Goal: Task Accomplishment & Management: Complete application form

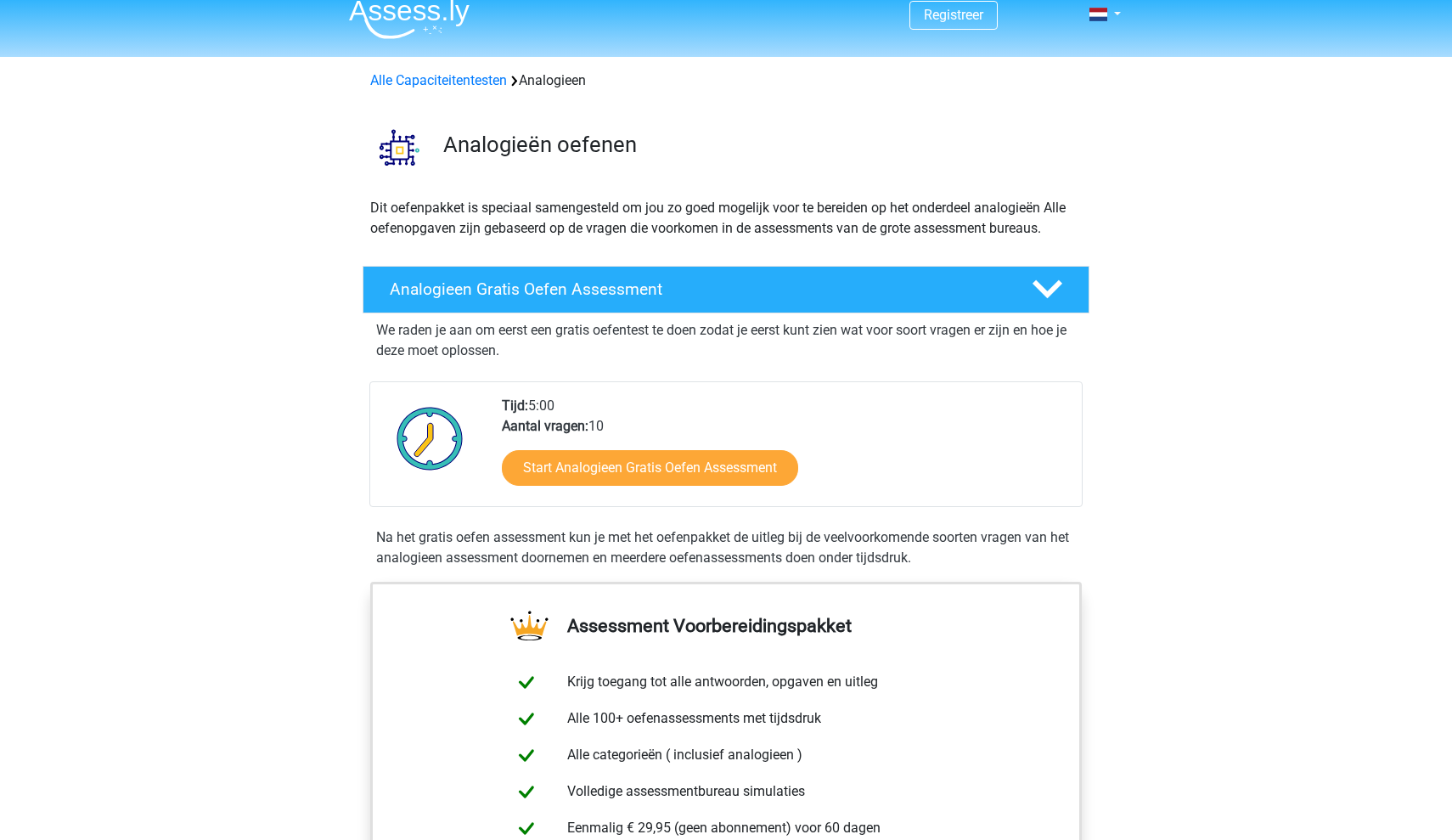
scroll to position [5, 0]
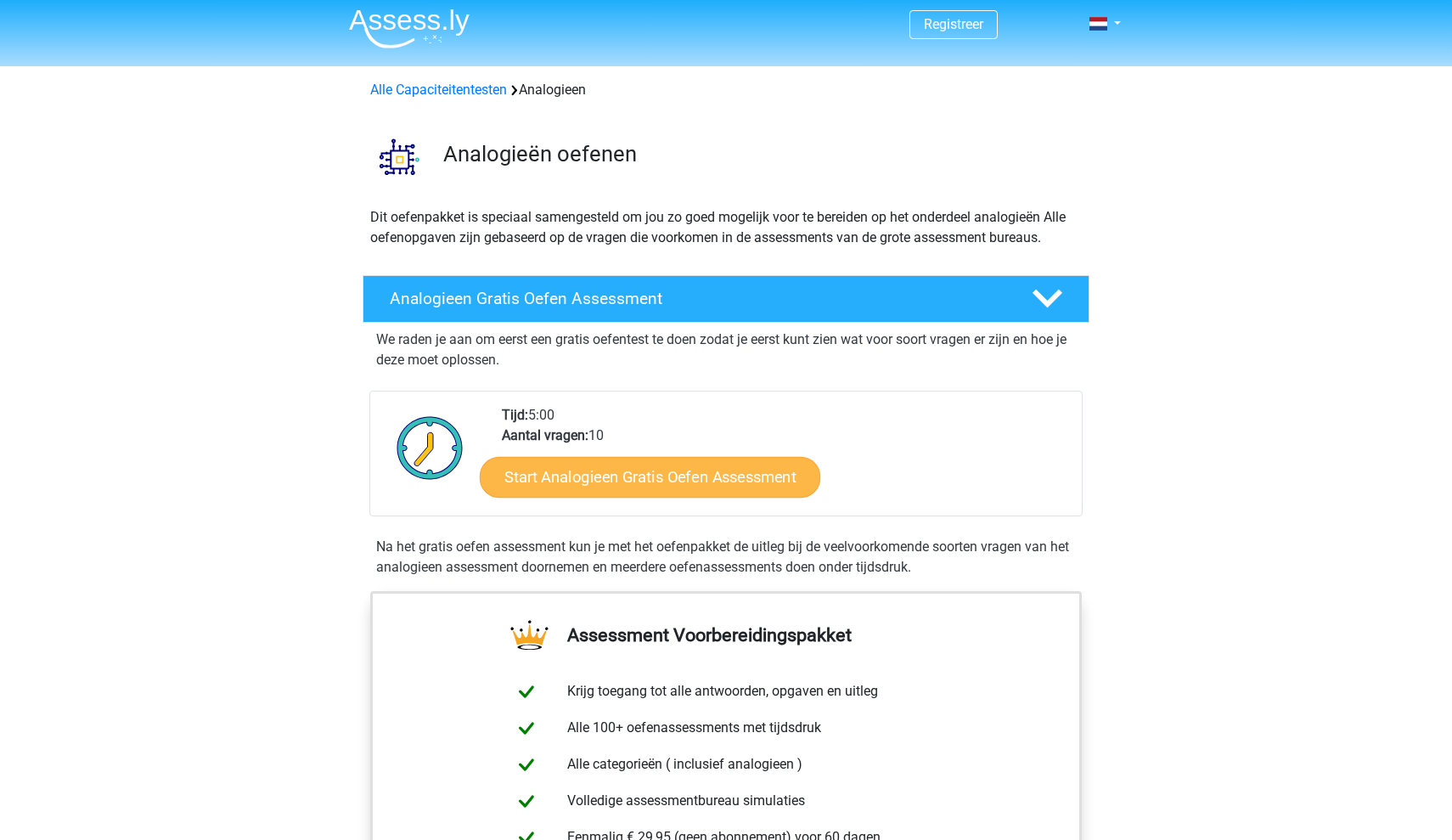
click at [526, 485] on link "Start Analogieen Gratis Oefen Assessment" at bounding box center [650, 476] width 341 height 41
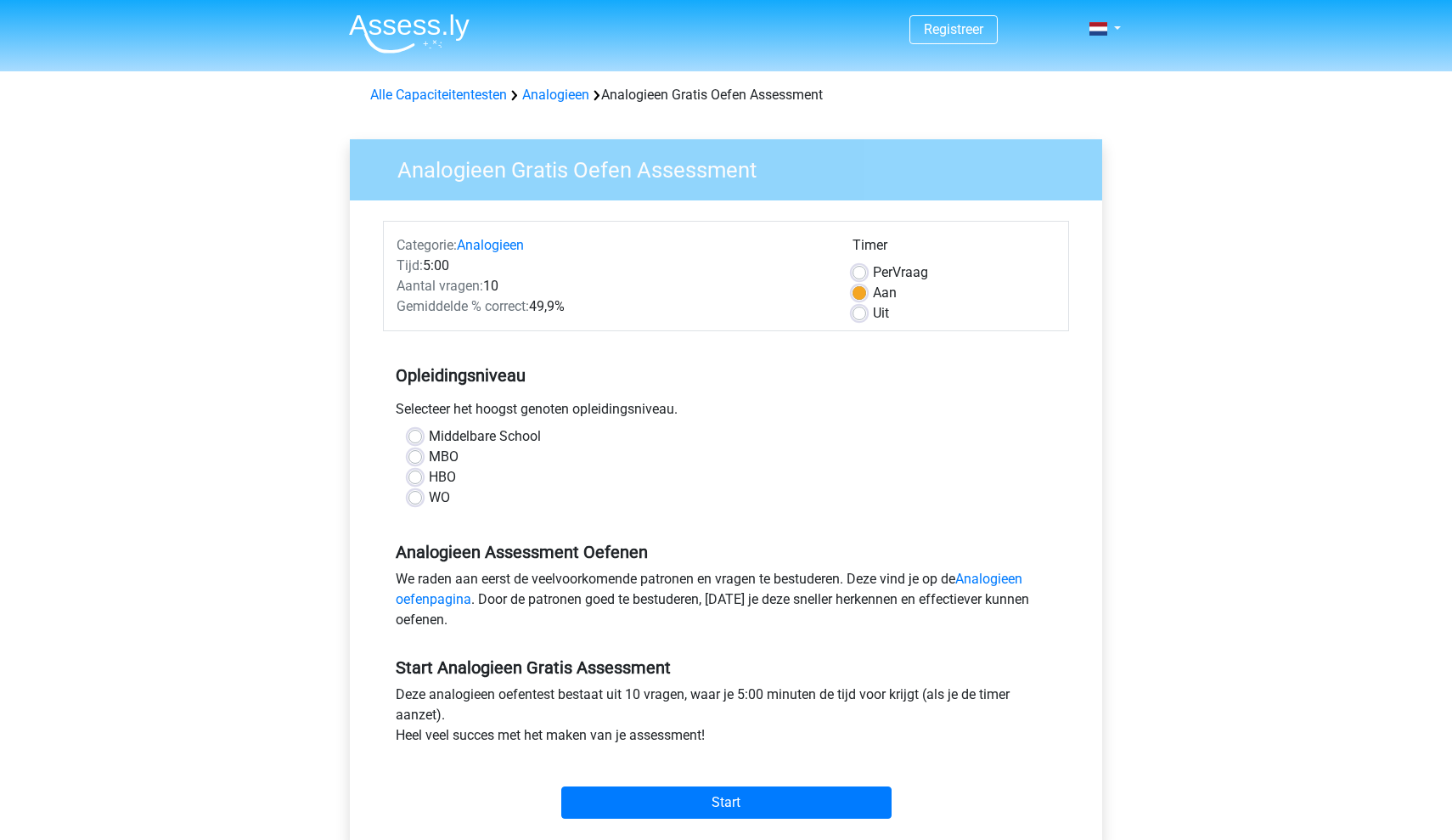
click at [429, 503] on label "WO" at bounding box center [439, 497] width 21 height 20
click at [416, 503] on input "WO" at bounding box center [415, 495] width 14 height 17
radio input "true"
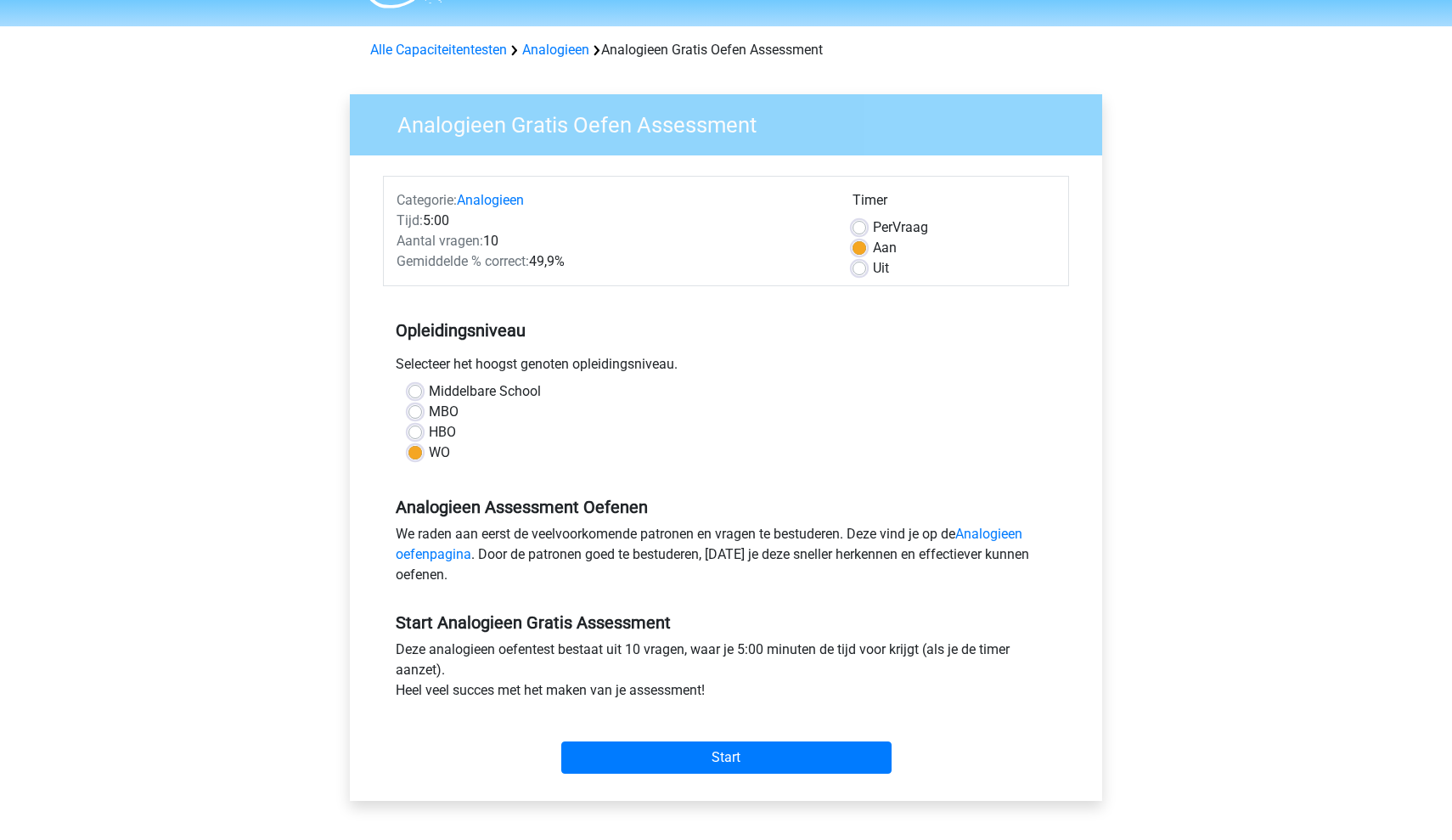
scroll to position [45, 0]
click at [632, 755] on input "Start" at bounding box center [726, 757] width 330 height 32
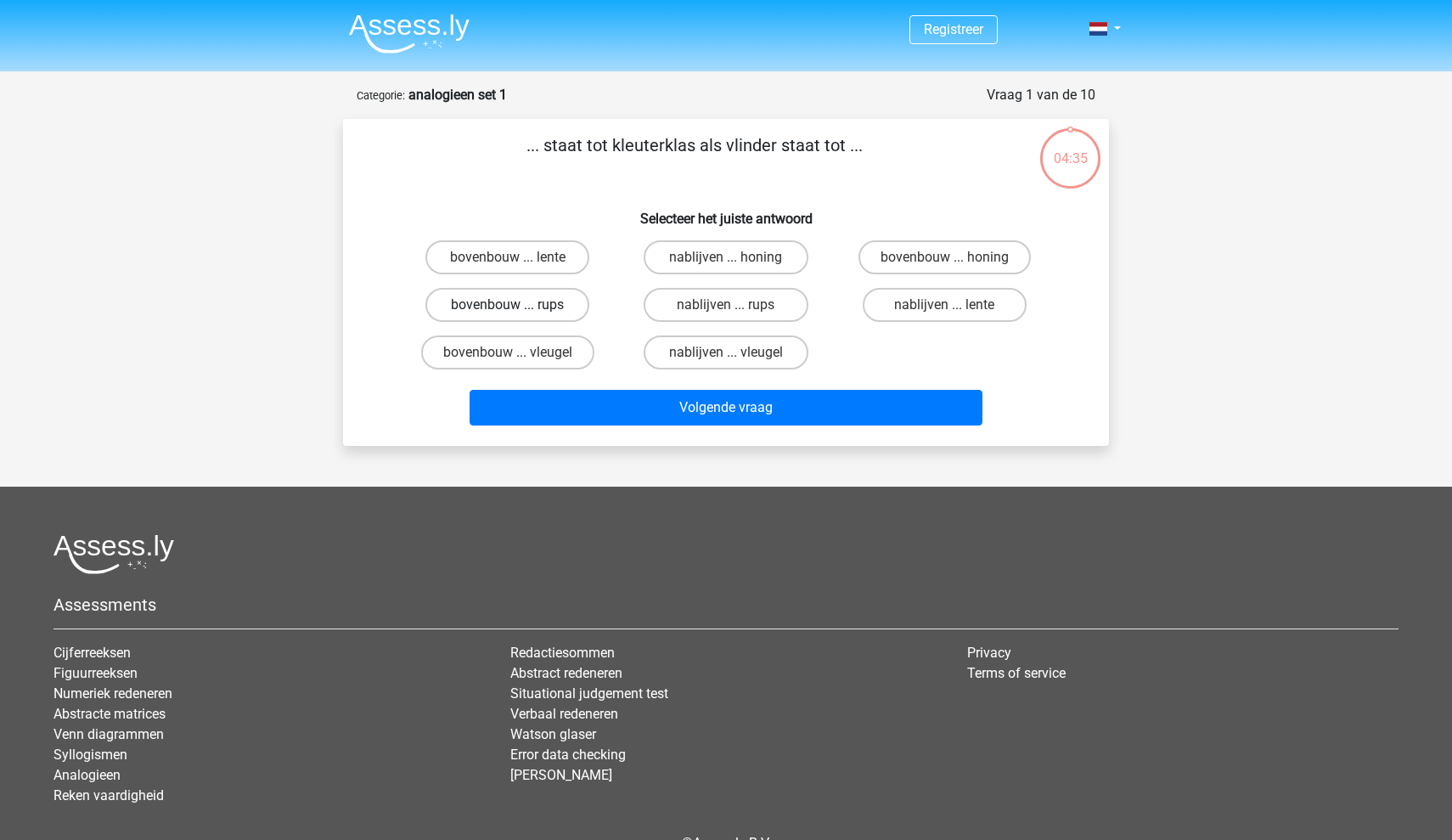
click at [544, 304] on label "bovenbouw ... rups" at bounding box center [507, 305] width 164 height 34
click at [519, 305] on input "bovenbouw ... rups" at bounding box center [514, 310] width 11 height 11
radio input "true"
click at [686, 426] on div "Volgende vraag" at bounding box center [726, 411] width 656 height 43
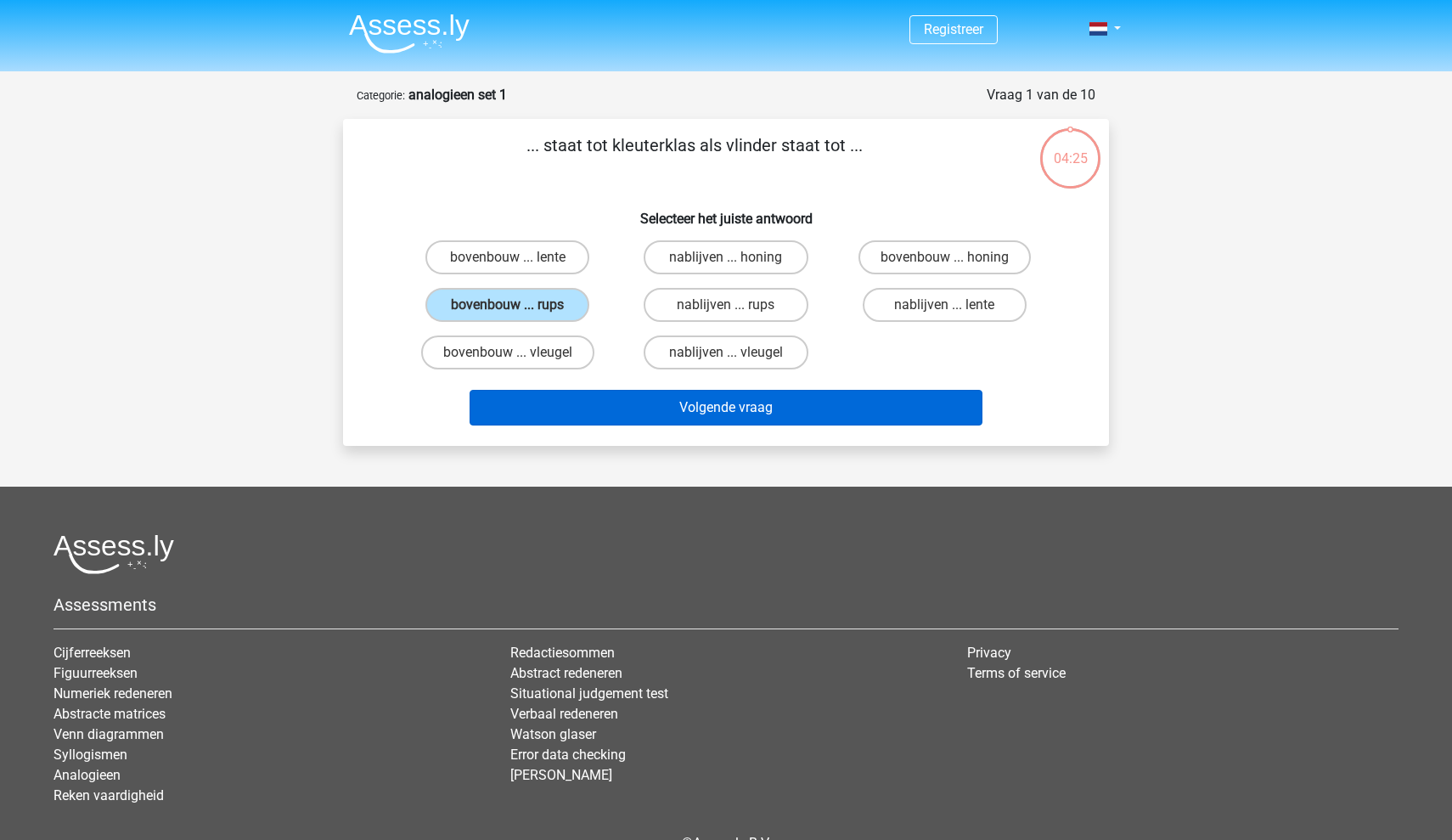
click at [686, 422] on button "Volgende vraag" at bounding box center [726, 407] width 514 height 35
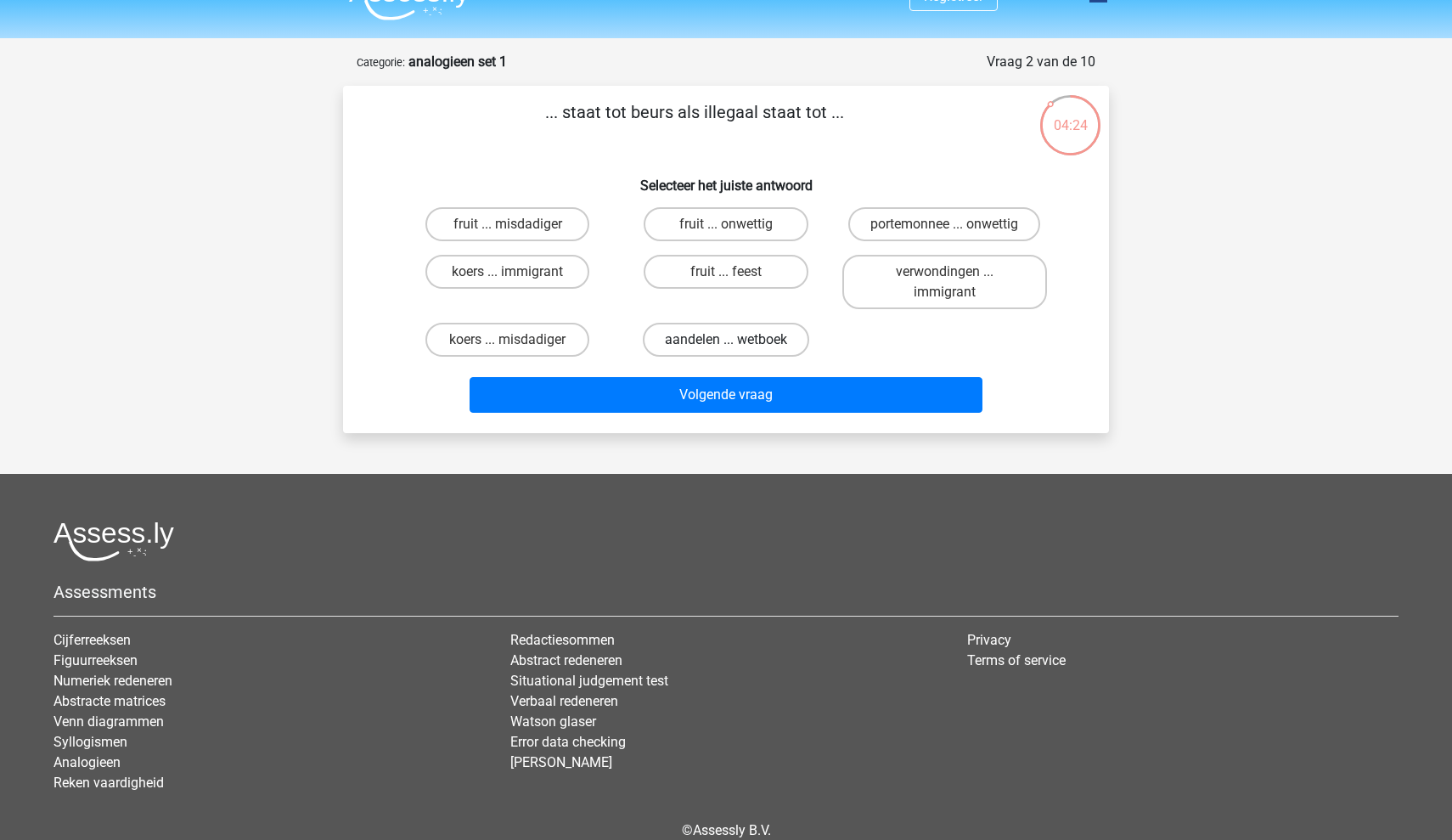
scroll to position [32, 0]
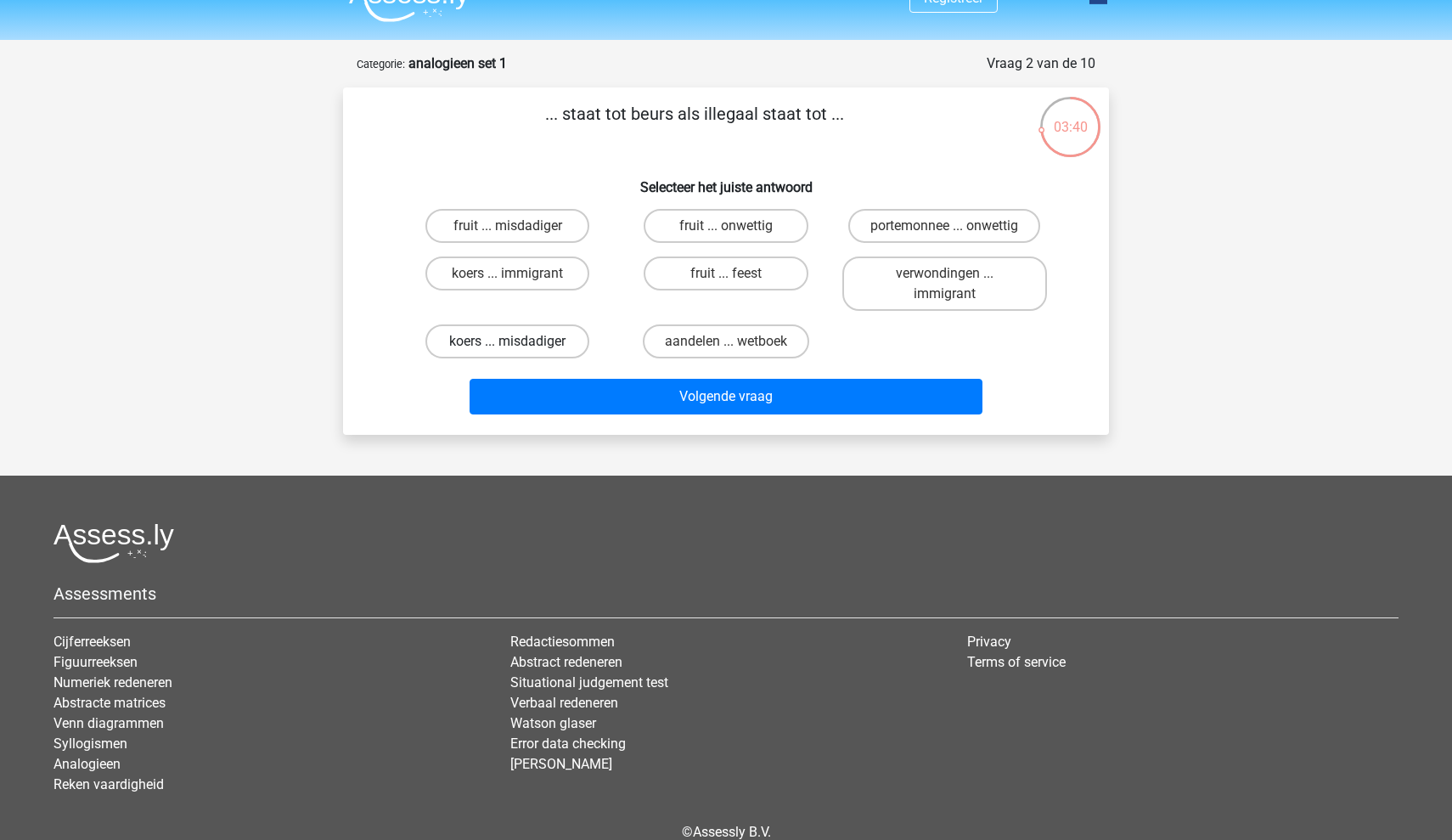
click at [552, 339] on label "koers ... misdadiger" at bounding box center [507, 341] width 164 height 34
click at [519, 342] on input "koers ... misdadiger" at bounding box center [514, 347] width 11 height 11
radio input "true"
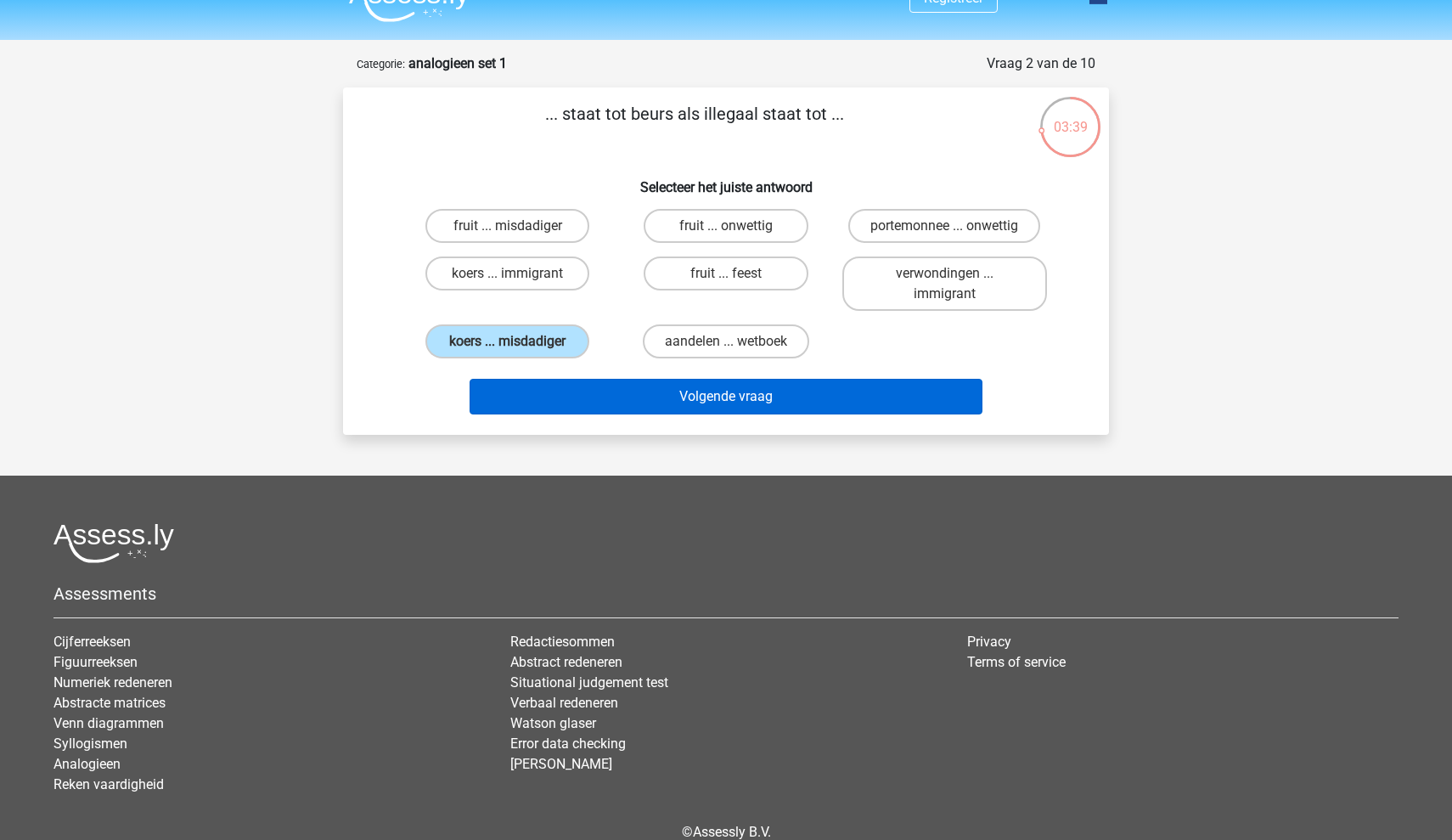
click at [614, 402] on button "Volgende vraag" at bounding box center [726, 396] width 514 height 35
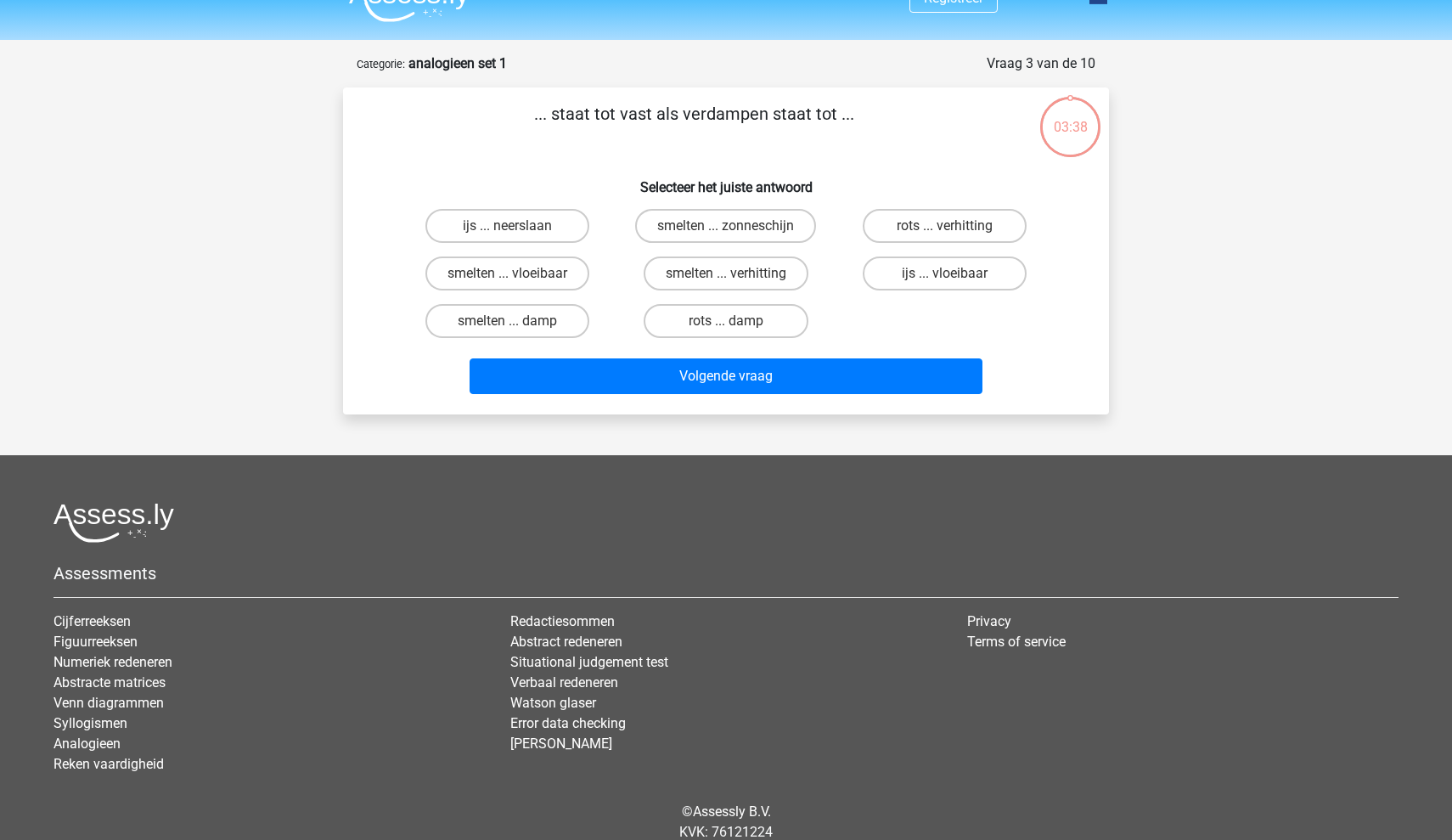
scroll to position [85, 0]
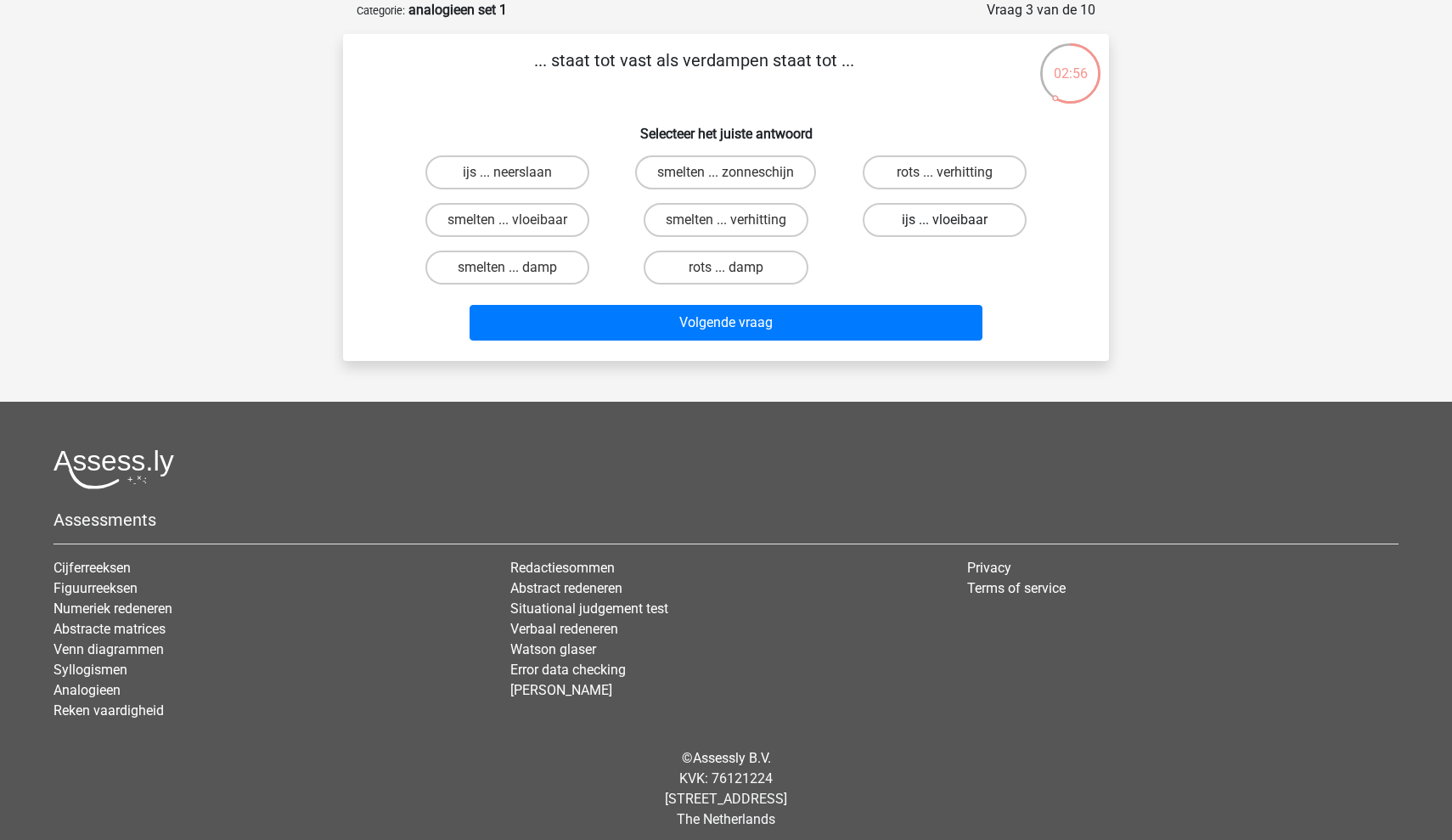
click at [889, 222] on label "ijs ... vloeibaar" at bounding box center [945, 219] width 164 height 34
click at [945, 222] on input "ijs ... vloeibaar" at bounding box center [950, 225] width 11 height 11
radio input "true"
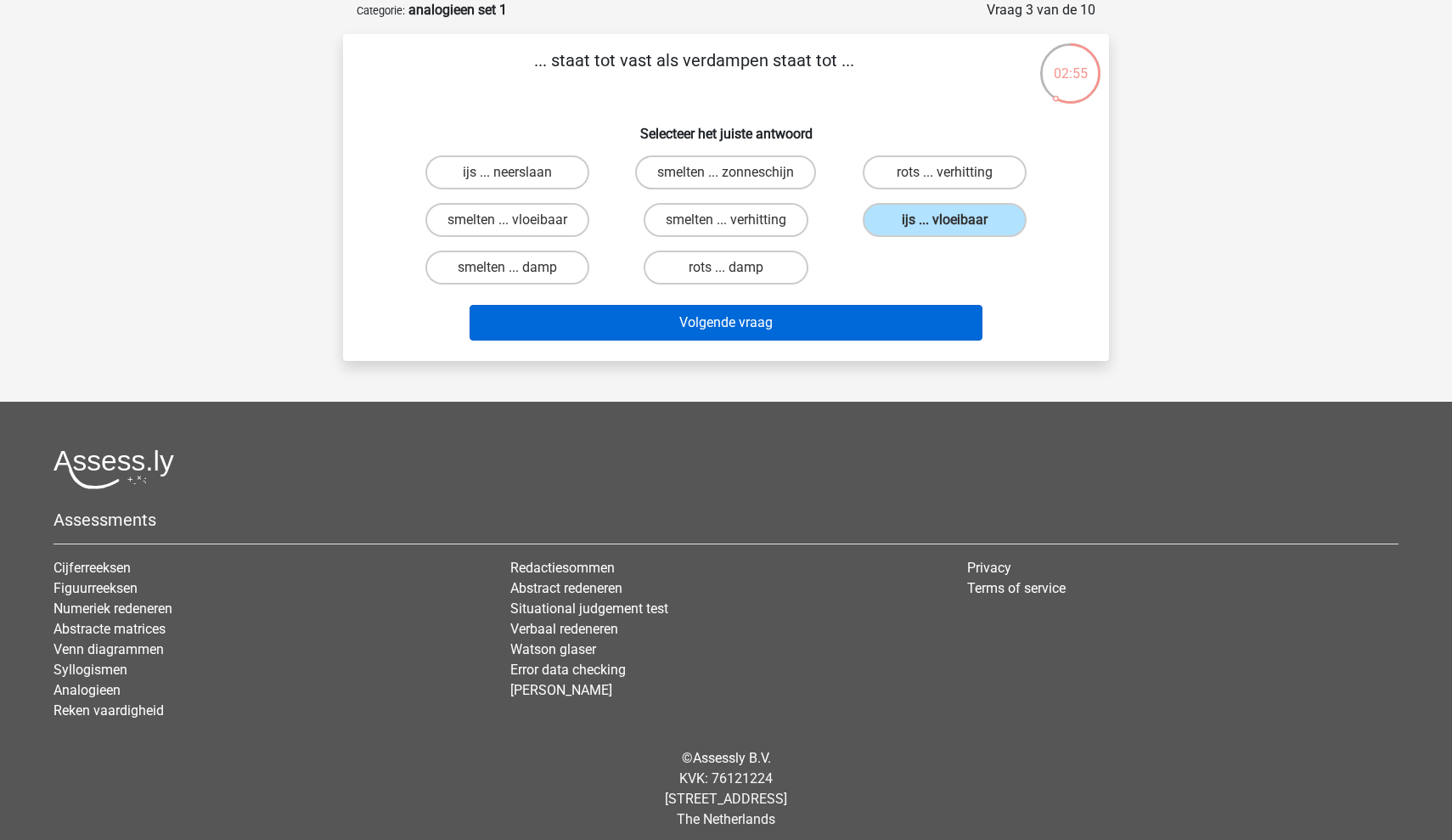
click at [809, 332] on button "Volgende vraag" at bounding box center [726, 322] width 514 height 35
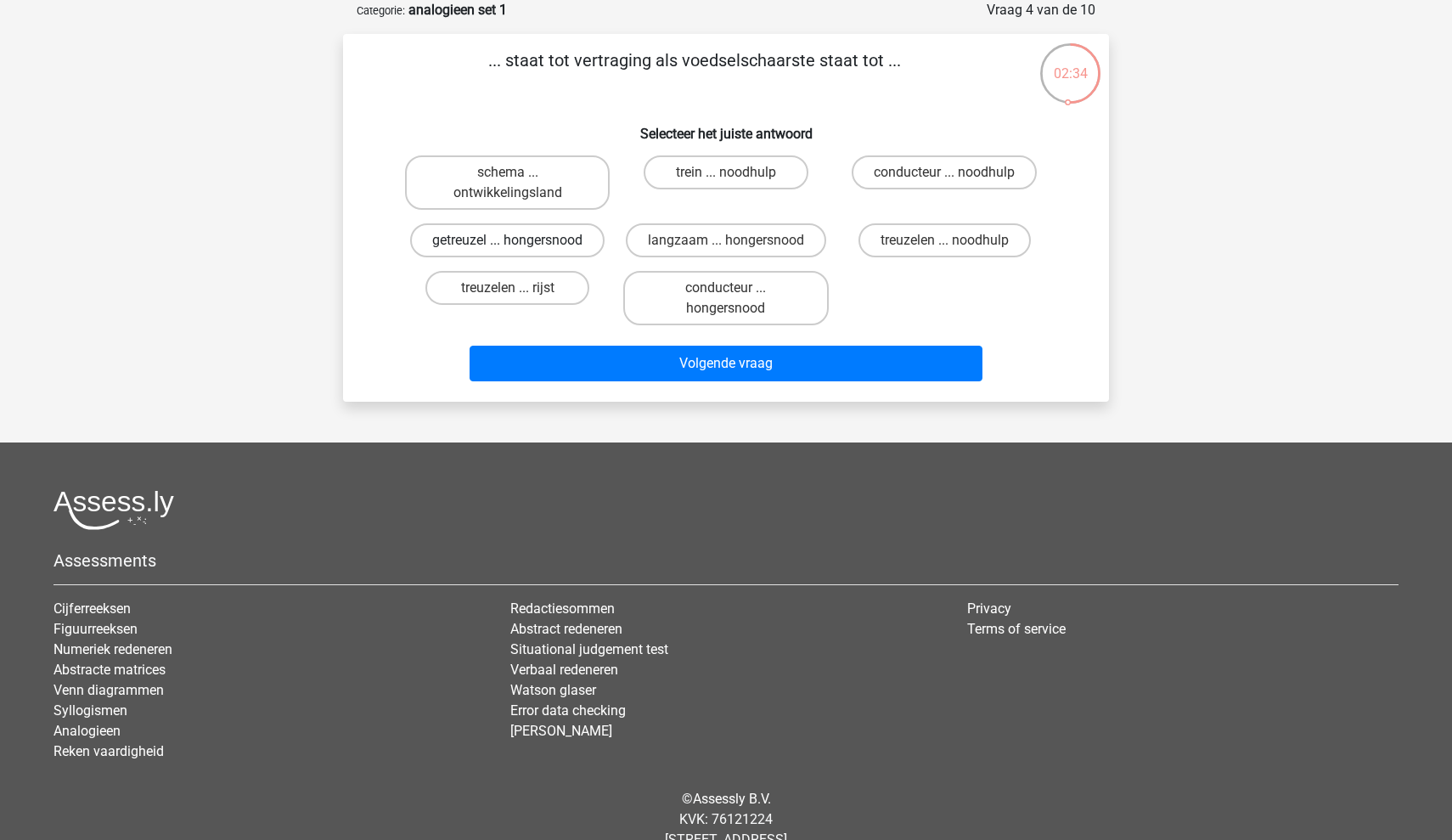
click at [540, 241] on label "getreuzel ... hongersnood" at bounding box center [507, 240] width 195 height 34
click at [519, 241] on input "getreuzel ... hongersnood" at bounding box center [514, 245] width 11 height 11
radio input "true"
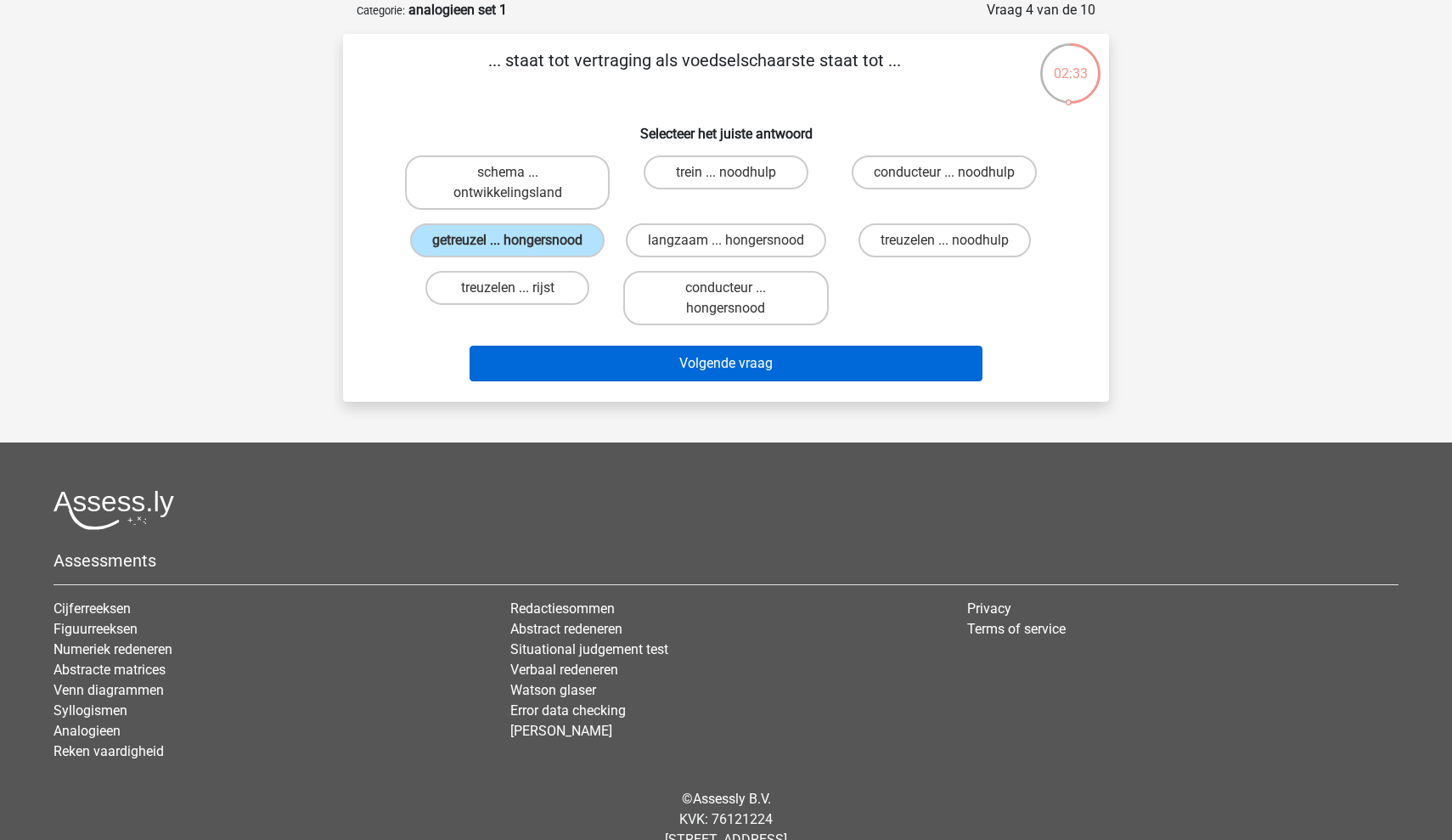
click at [640, 371] on button "Volgende vraag" at bounding box center [726, 363] width 514 height 35
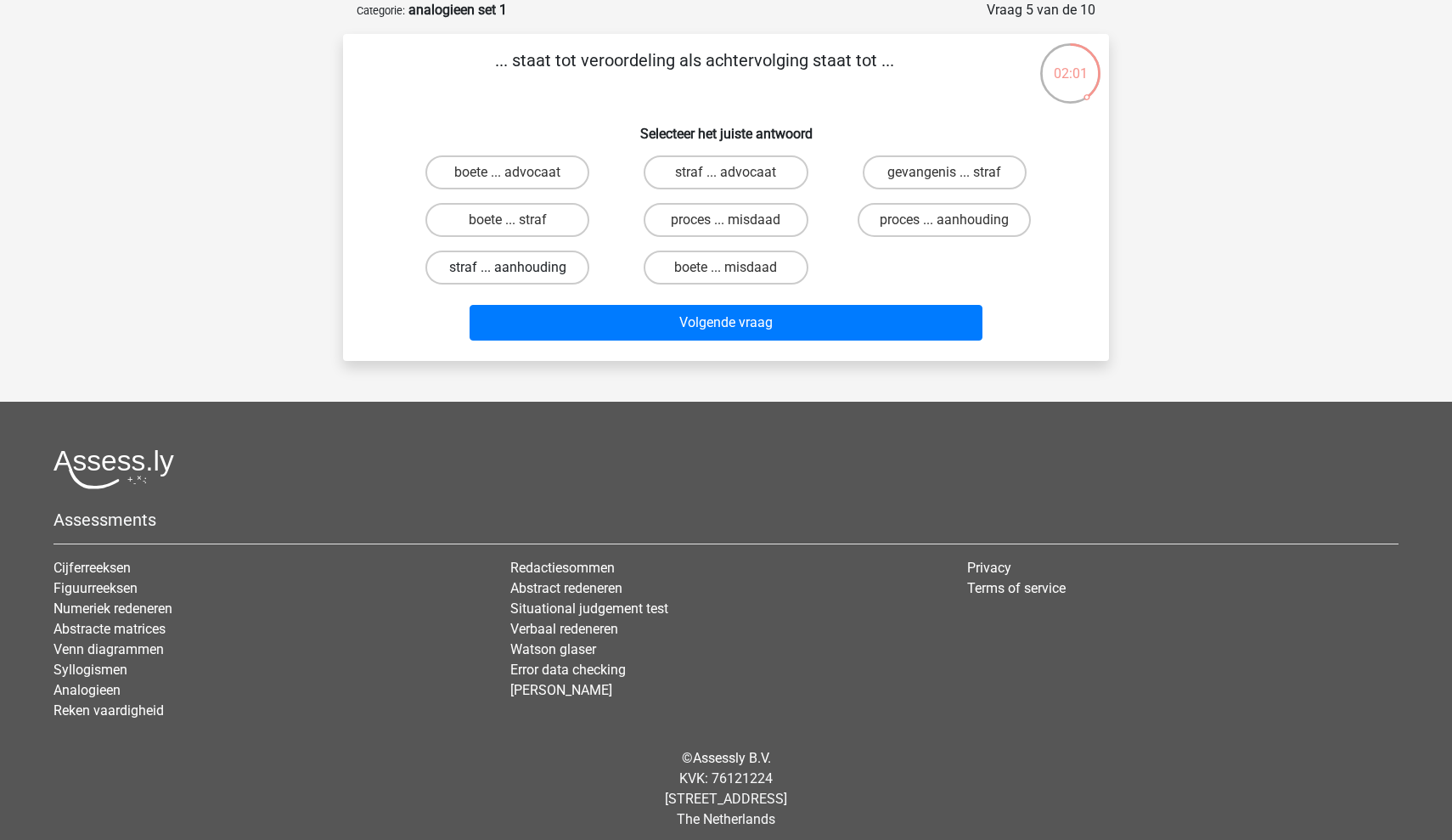
click at [550, 269] on label "straf ... aanhouding" at bounding box center [507, 267] width 164 height 34
click at [519, 269] on input "straf ... aanhouding" at bounding box center [514, 273] width 11 height 11
radio input "true"
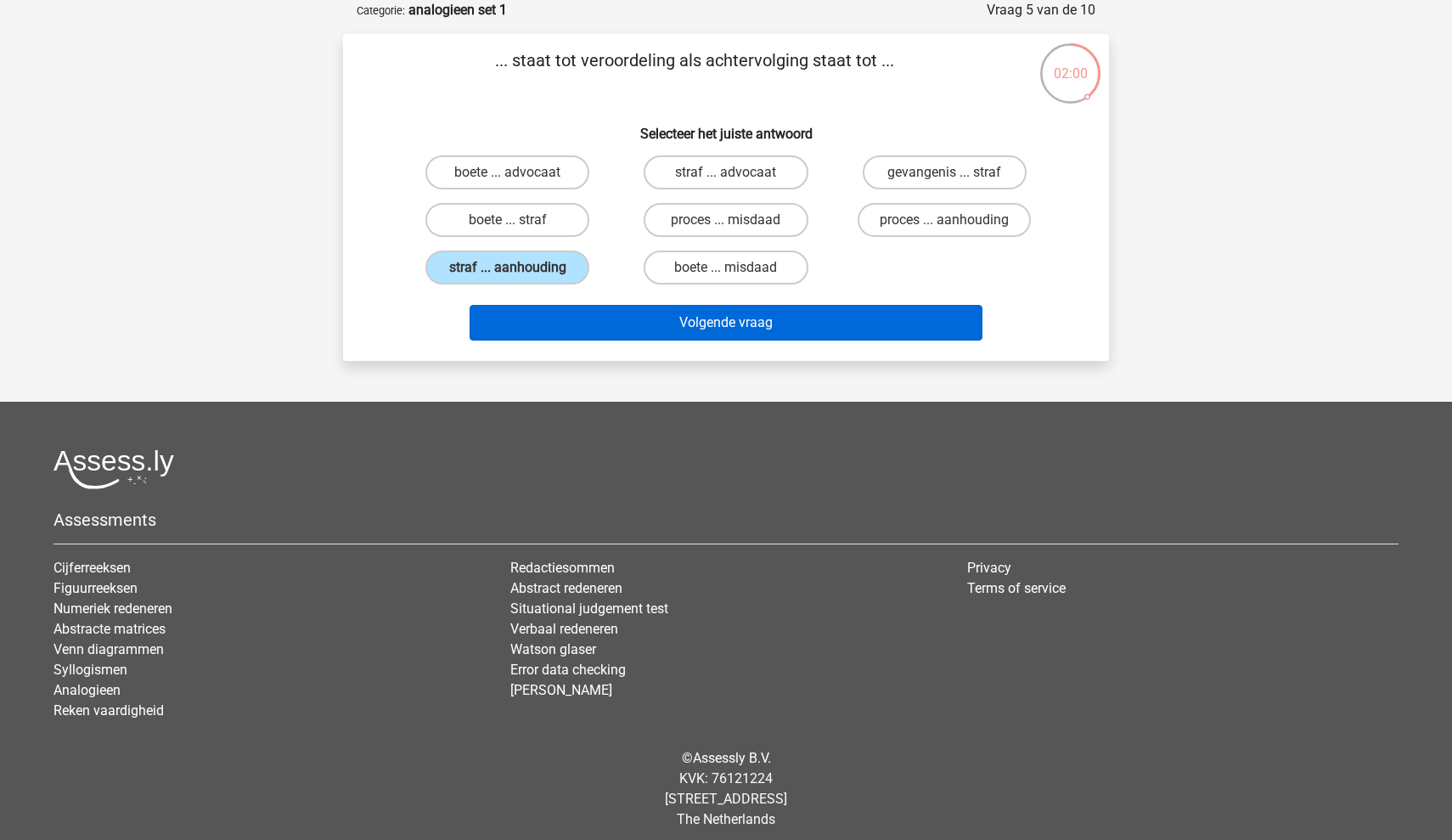
click at [649, 332] on button "Volgende vraag" at bounding box center [726, 322] width 514 height 35
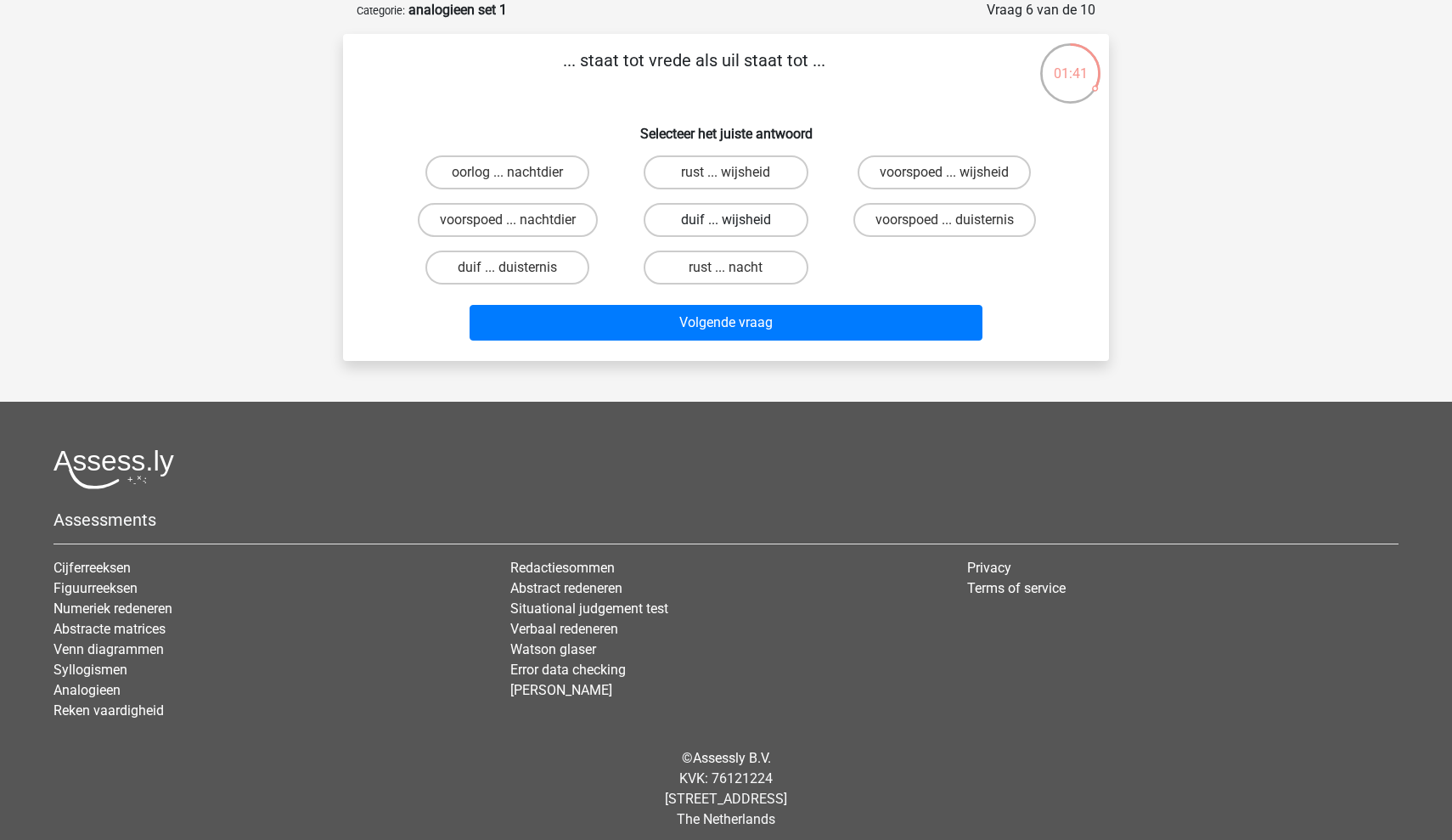
click at [691, 225] on label "duif ... wijsheid" at bounding box center [726, 219] width 164 height 34
click at [726, 225] on input "duif ... wijsheid" at bounding box center [732, 225] width 11 height 11
radio input "true"
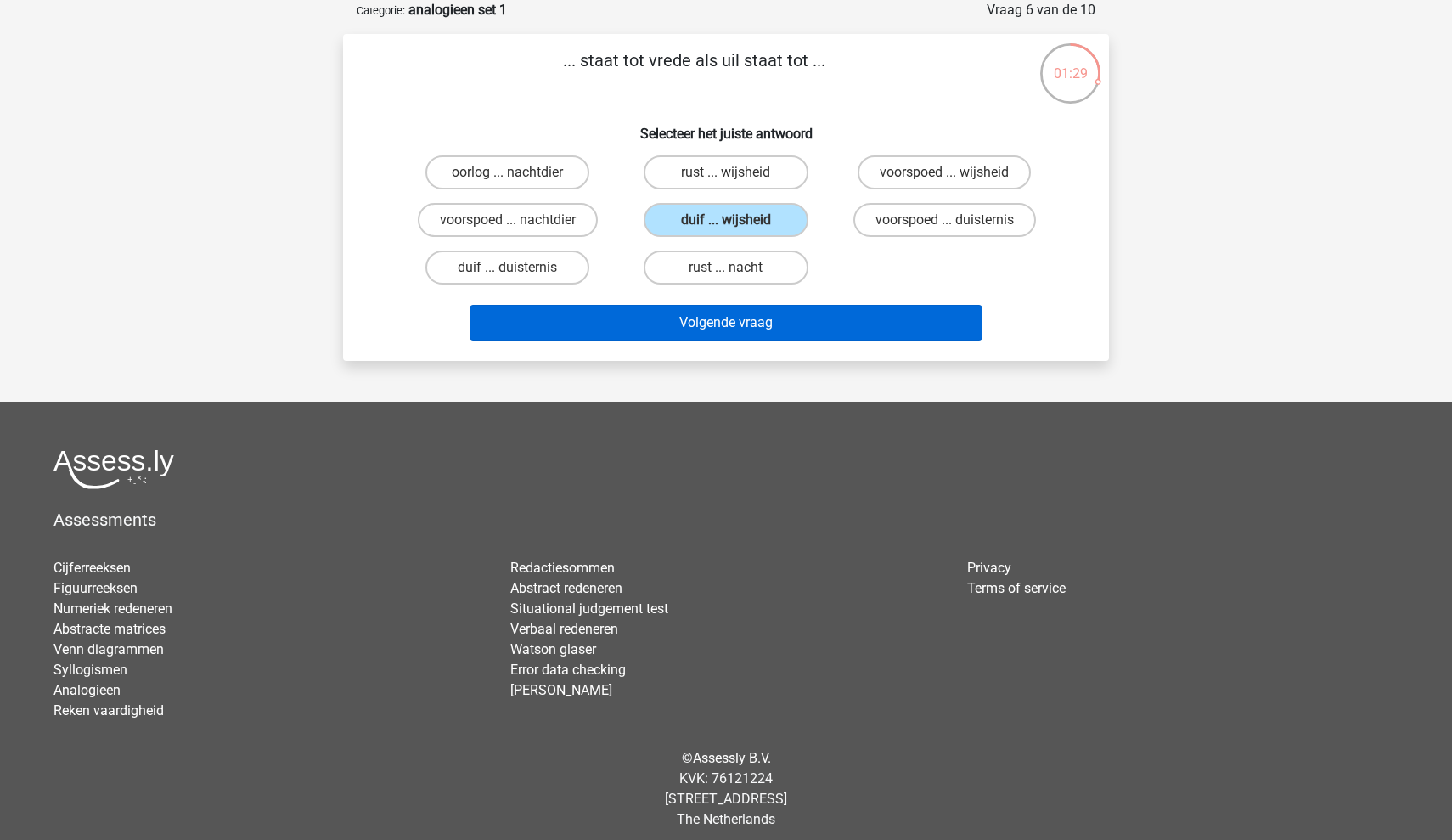
click at [738, 324] on button "Volgende vraag" at bounding box center [726, 322] width 514 height 35
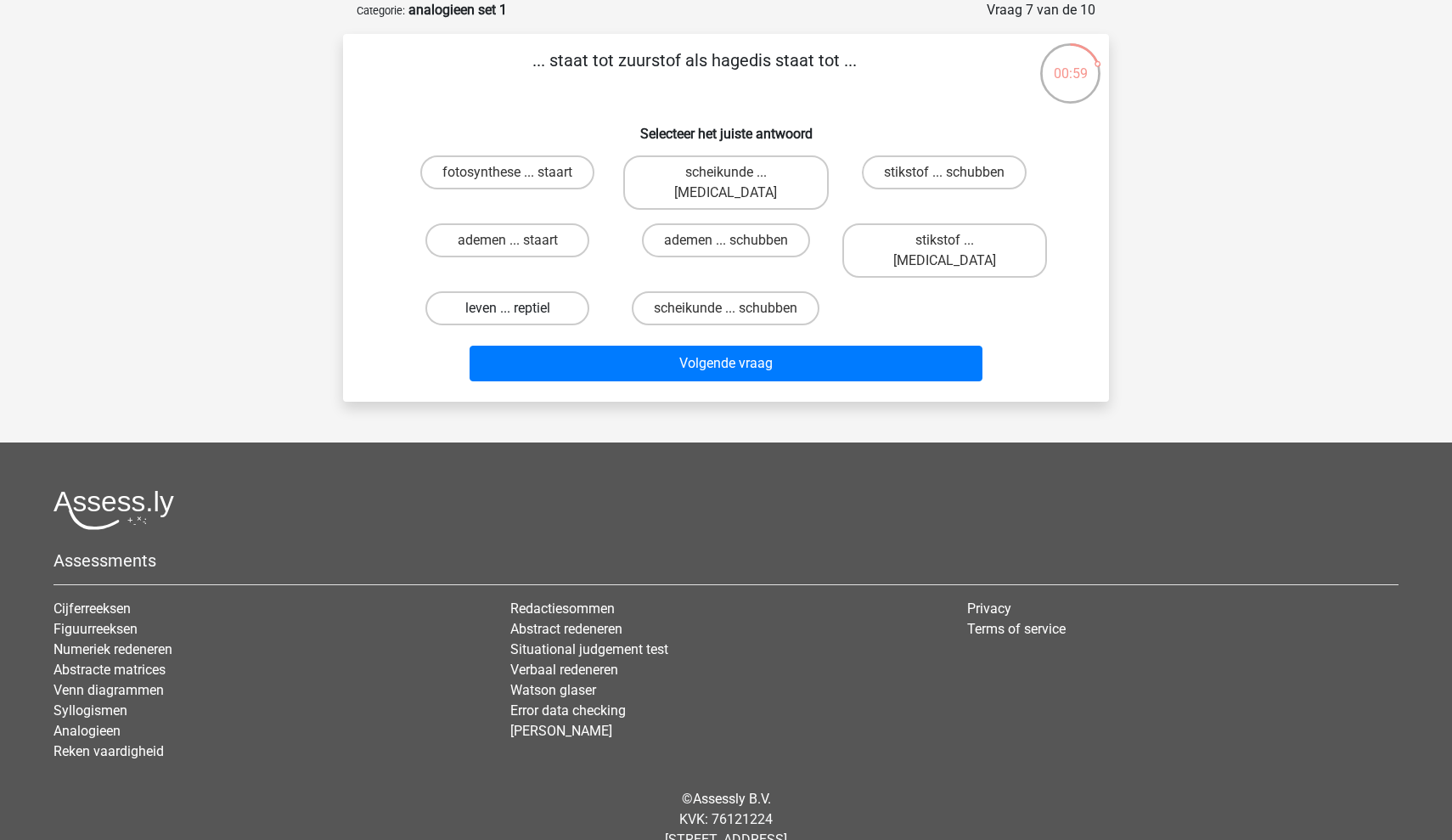
click at [549, 291] on label "leven ... reptiel" at bounding box center [507, 307] width 164 height 34
click at [519, 308] on input "leven ... reptiel" at bounding box center [514, 314] width 11 height 11
radio input "true"
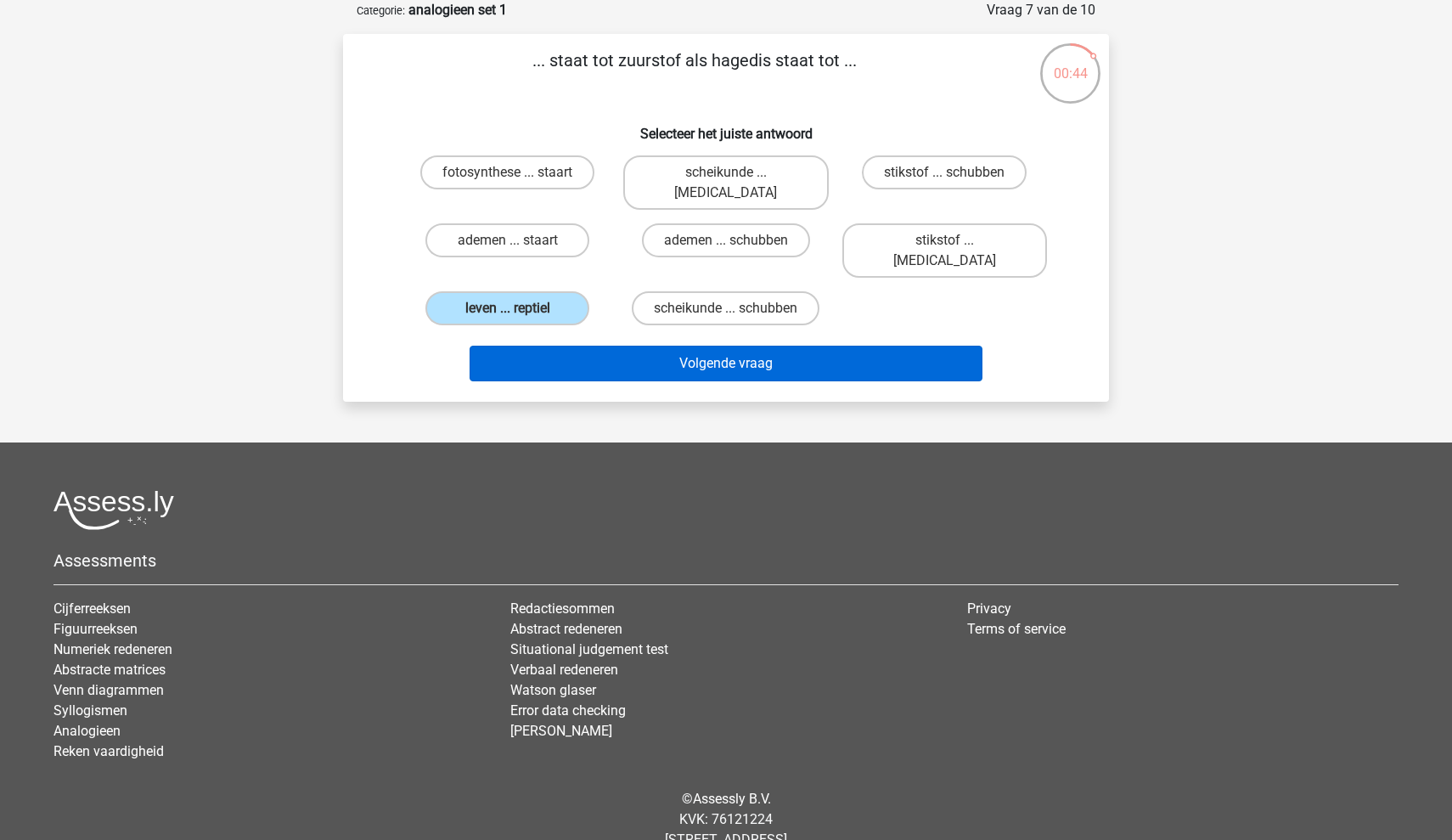
click at [639, 345] on button "Volgende vraag" at bounding box center [726, 363] width 514 height 35
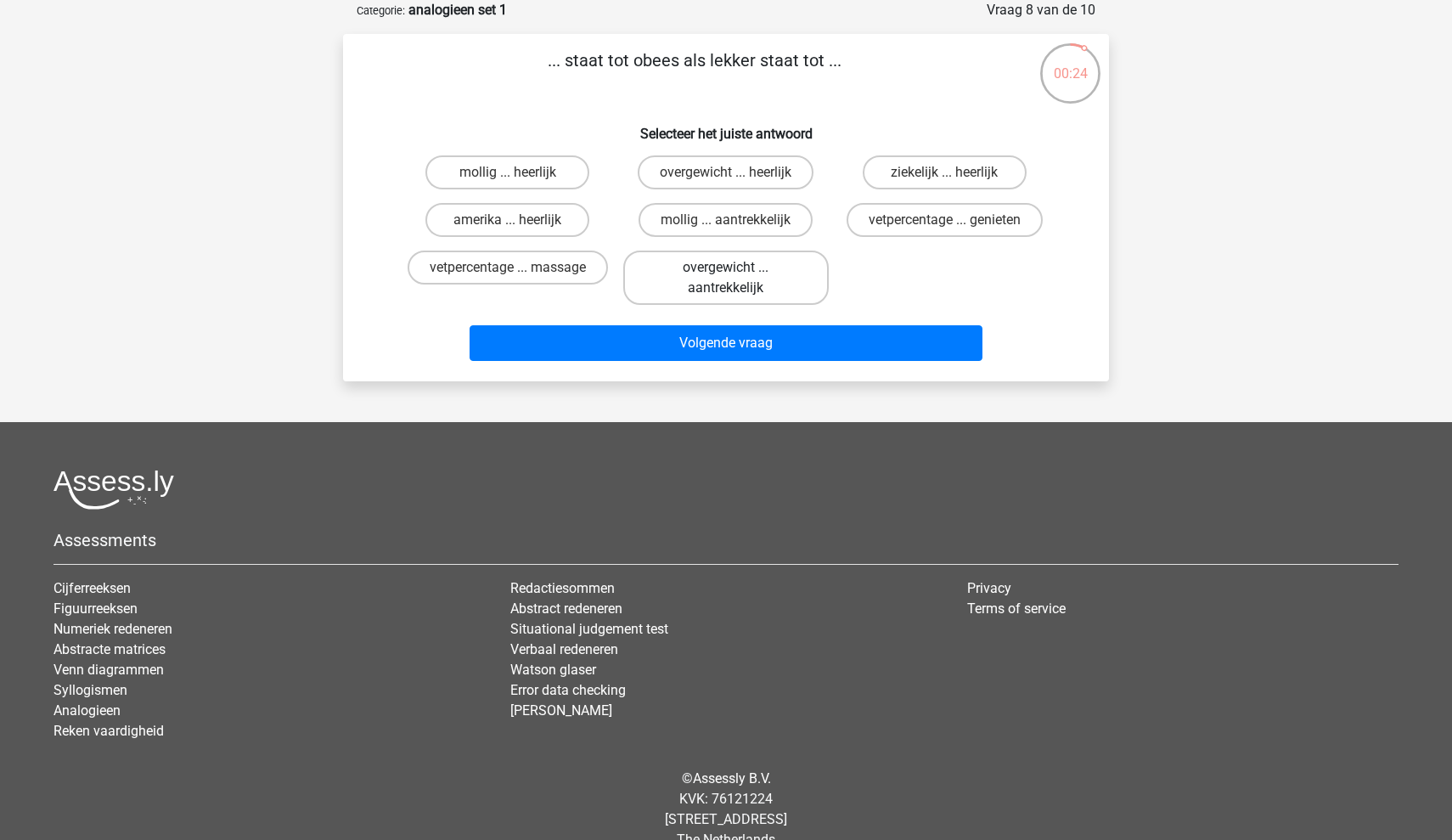
click at [747, 259] on label "overgewicht ... aantrekkelijk" at bounding box center [726, 278] width 205 height 55
click at [737, 267] on input "overgewicht ... aantrekkelijk" at bounding box center [732, 273] width 11 height 11
radio input "true"
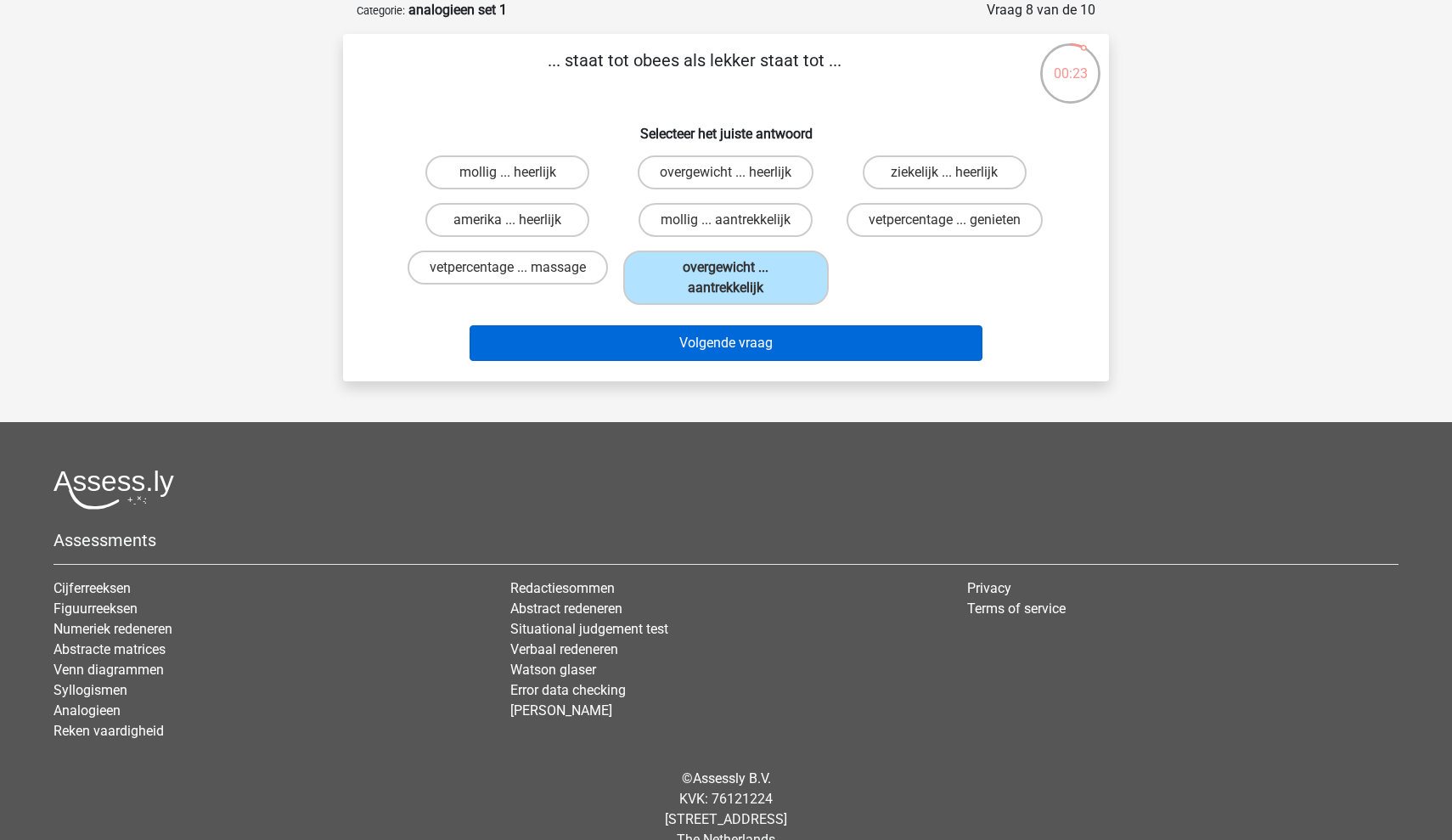
click at [750, 361] on button "Volgende vraag" at bounding box center [726, 343] width 514 height 35
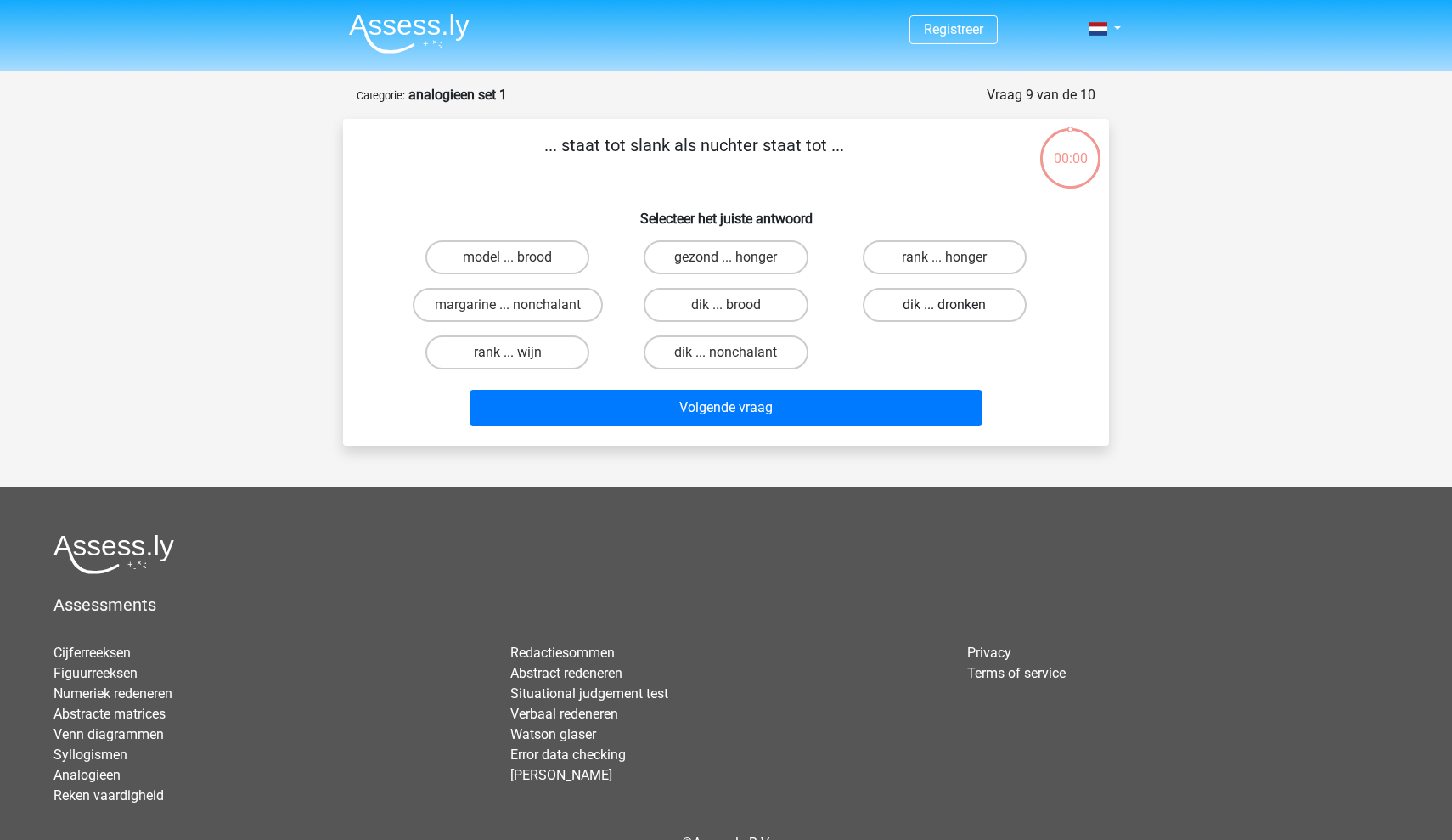
scroll to position [85, 0]
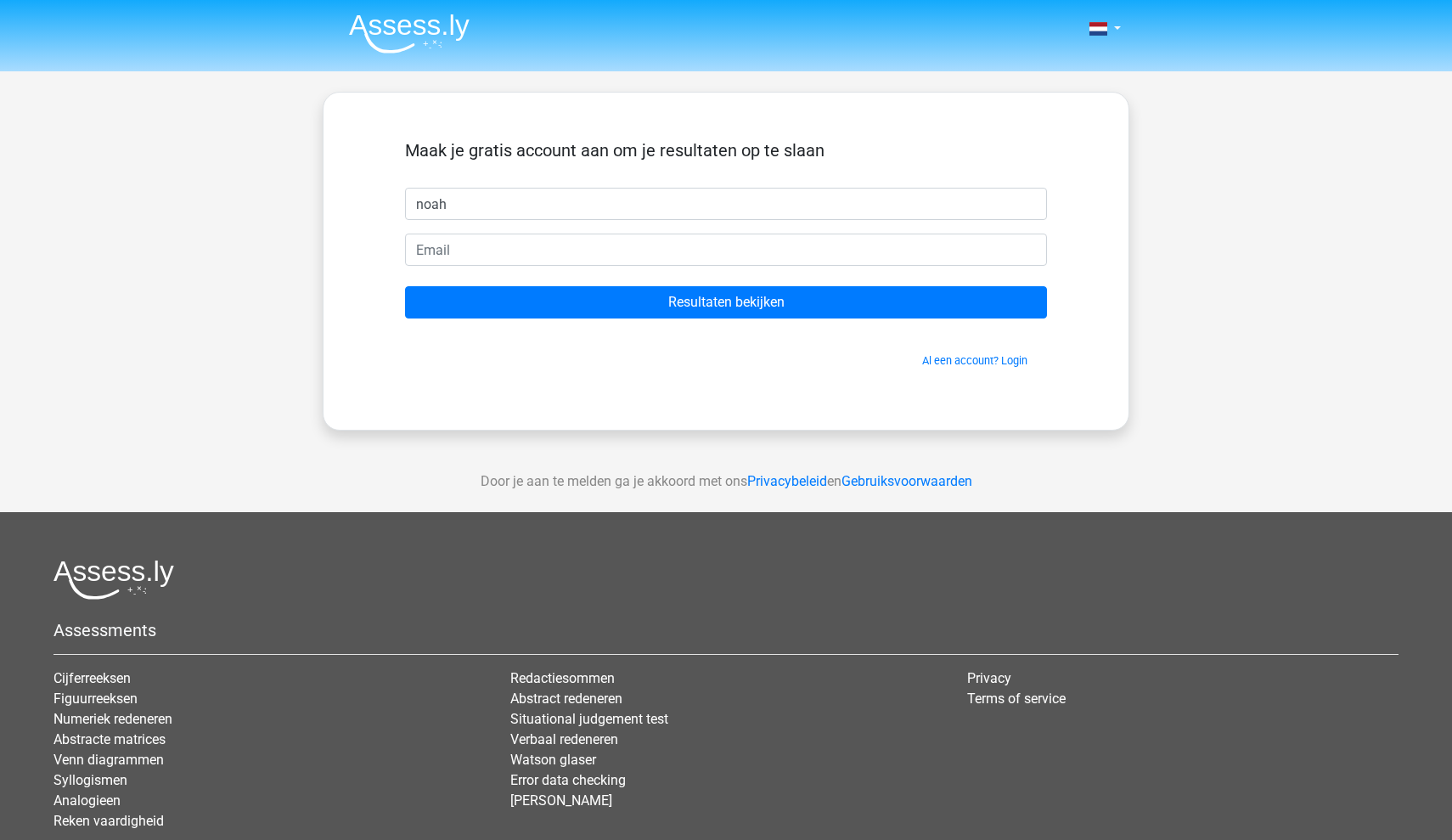
type input "noah"
click at [730, 267] on form "Maak je gratis account aan om je resultaten op te slaan [PERSON_NAME] Resultate…" at bounding box center [726, 254] width 642 height 228
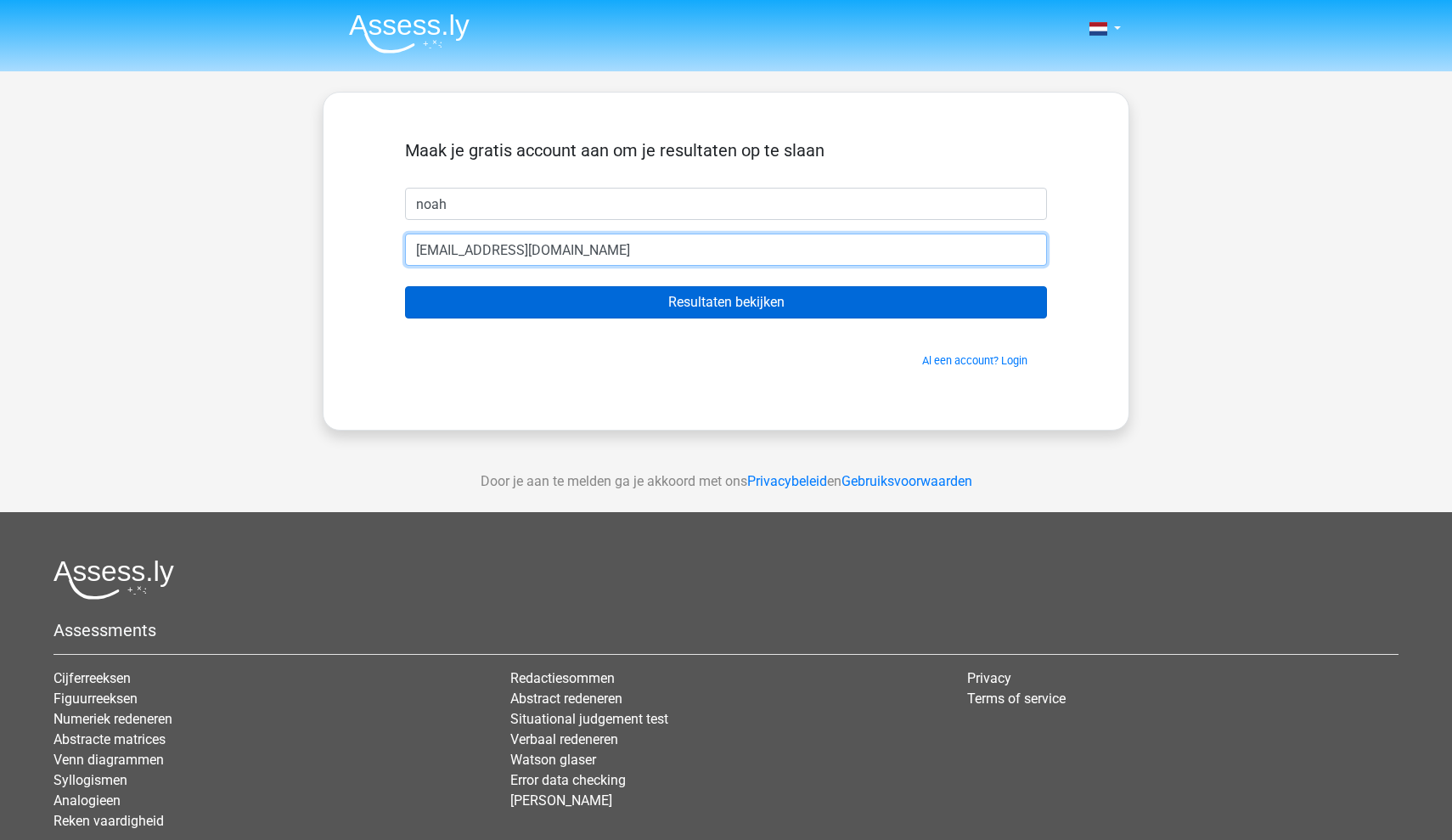
type input "[EMAIL_ADDRESS][DOMAIN_NAME]"
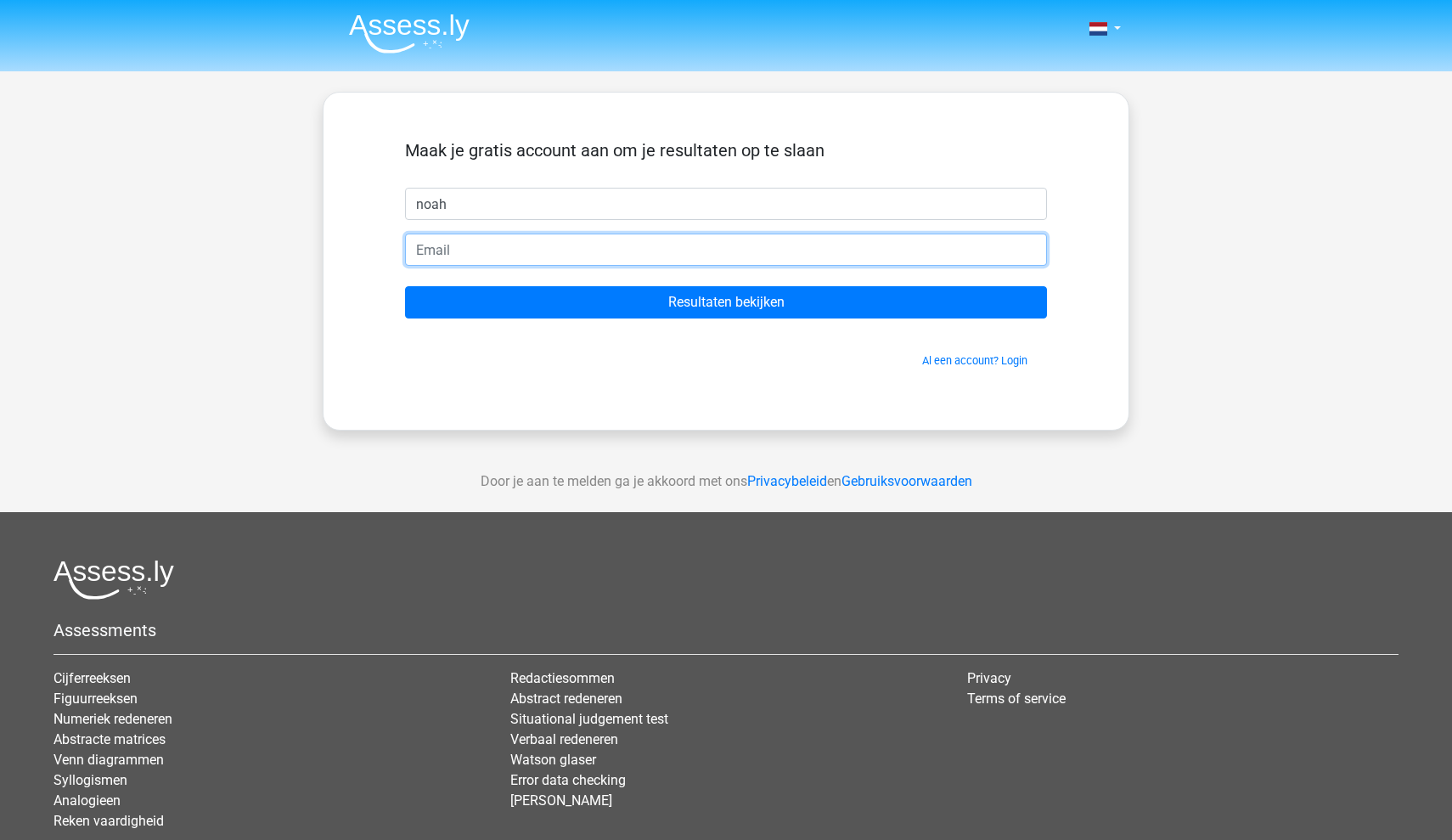
type input "[EMAIL_ADDRESS][DOMAIN_NAME]"
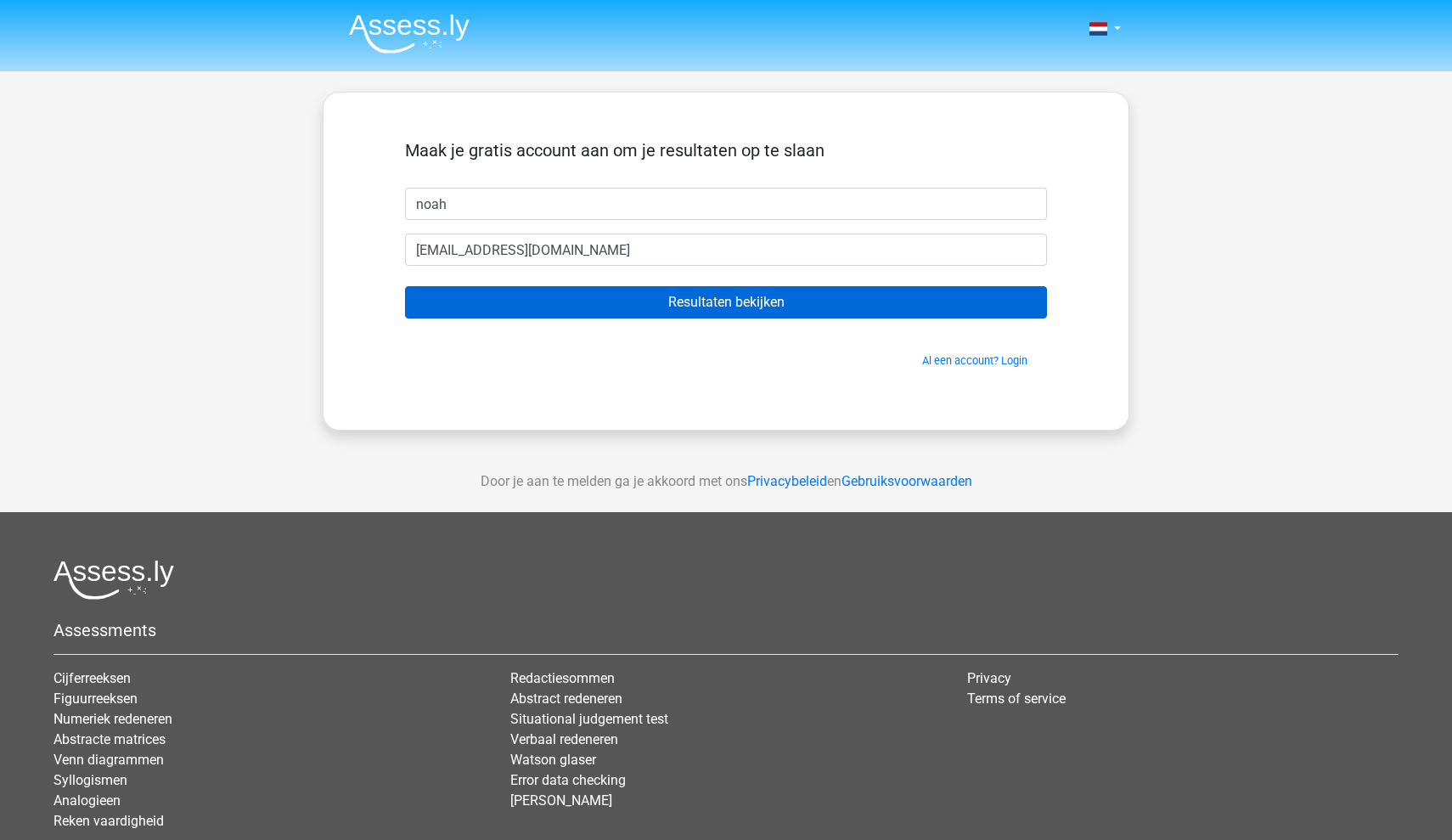
click at [578, 287] on input "Resultaten bekijken" at bounding box center [726, 302] width 642 height 32
